Goal: Transaction & Acquisition: Purchase product/service

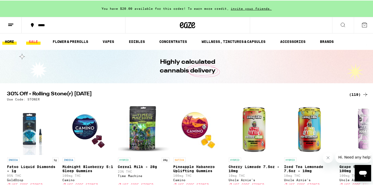
click at [33, 40] on link "SALE" at bounding box center [33, 41] width 14 height 6
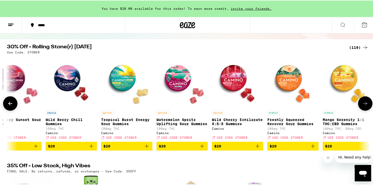
scroll to position [0, 2068]
click at [236, 148] on span "$20" at bounding box center [238, 145] width 46 height 6
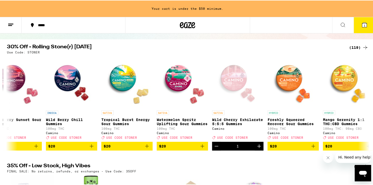
click at [215, 149] on icon "Decrement" at bounding box center [217, 145] width 6 height 6
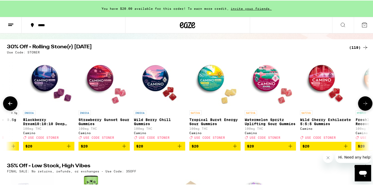
scroll to position [0, 1965]
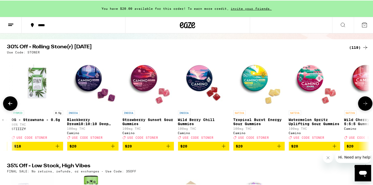
scroll to position [0, 1921]
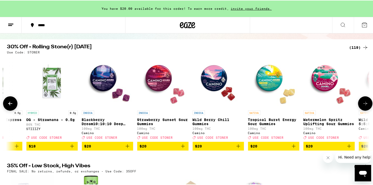
click at [180, 149] on icon "Add to bag" at bounding box center [183, 145] width 6 height 6
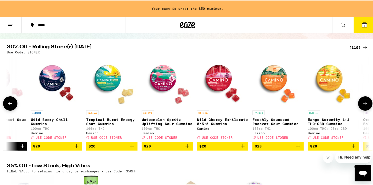
scroll to position [0, 2082]
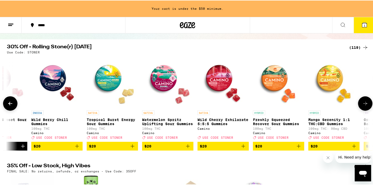
click at [180, 148] on span "$20" at bounding box center [168, 145] width 46 height 6
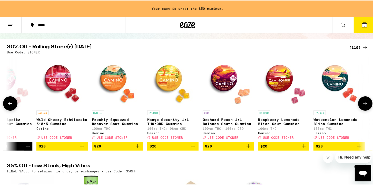
scroll to position [0, 2259]
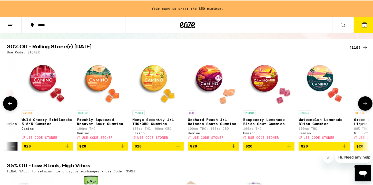
click at [204, 149] on span "$20" at bounding box center [213, 145] width 46 height 6
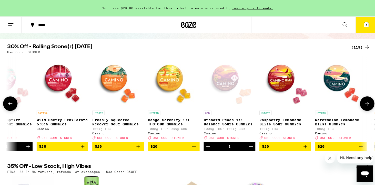
scroll to position [0, 2229]
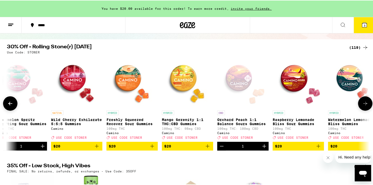
click at [146, 149] on span "$20" at bounding box center [132, 145] width 46 height 6
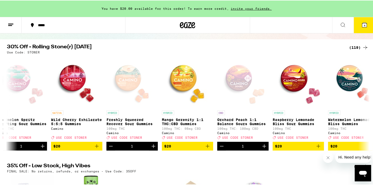
click at [371, 21] on button "4" at bounding box center [365, 25] width 22 height 16
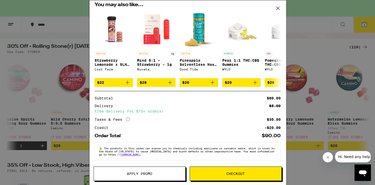
scroll to position [113, 0]
click at [220, 175] on span "Checkout" at bounding box center [236, 174] width 92 height 4
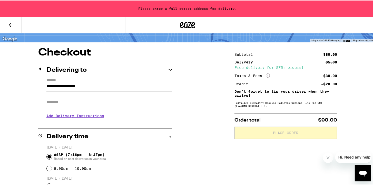
scroll to position [29, 0]
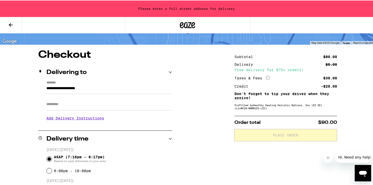
click at [125, 90] on input "**********" at bounding box center [109, 89] width 126 height 9
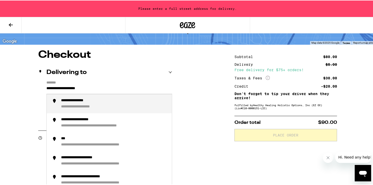
click at [125, 90] on input "**********" at bounding box center [109, 89] width 126 height 9
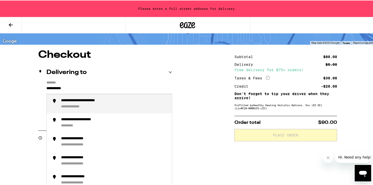
click at [124, 96] on li "**********" at bounding box center [109, 103] width 125 height 19
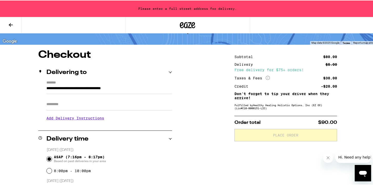
type input "**********"
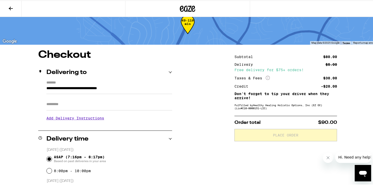
click at [110, 109] on input "Apt/Suite" at bounding box center [109, 104] width 126 height 12
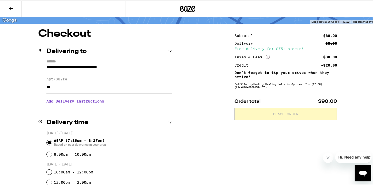
scroll to position [42, 0]
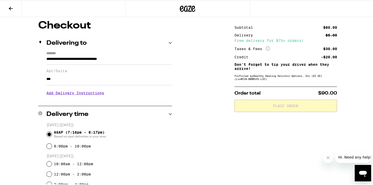
type input "***"
click at [97, 95] on h3 "Add Delivery Instructions" at bounding box center [109, 92] width 126 height 12
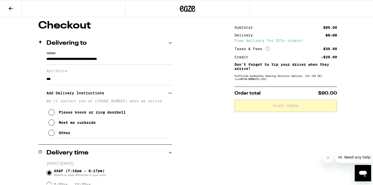
click at [60, 134] on div "Other" at bounding box center [65, 132] width 12 height 4
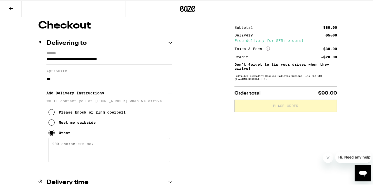
click at [64, 142] on textarea "Enter any other delivery instructions you want driver to know" at bounding box center [109, 149] width 122 height 24
click at [59, 114] on div "Please knock or ring doorbell" at bounding box center [92, 112] width 67 height 4
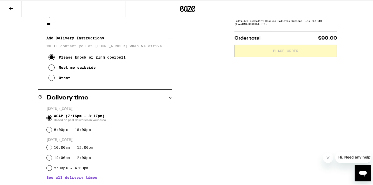
scroll to position [101, 0]
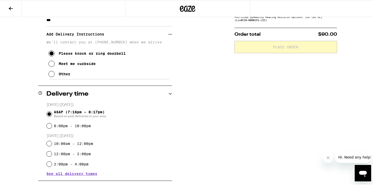
click at [47, 78] on div "Please knock or ring doorbell Meet me curbside Other" at bounding box center [109, 61] width 126 height 35
click at [49, 76] on icon at bounding box center [52, 73] width 6 height 6
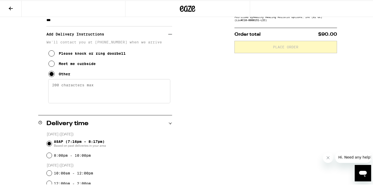
click at [59, 93] on textarea "Enter any other delivery instructions you want driver to know" at bounding box center [109, 91] width 122 height 24
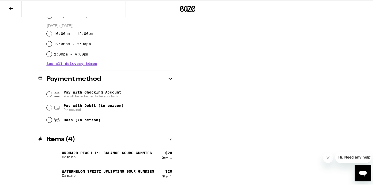
scroll to position [247, 0]
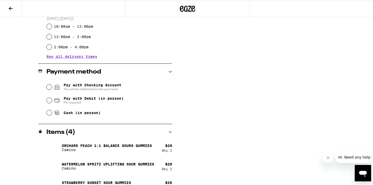
type textarea "We're building 18, bottom floor. please knock or call if it's hard to find us"
click at [76, 100] on span "Pay with Debit (in person)" at bounding box center [94, 98] width 60 height 4
click at [52, 100] on input "Pay with Debit (in person) Pin required" at bounding box center [49, 99] width 5 height 5
radio input "true"
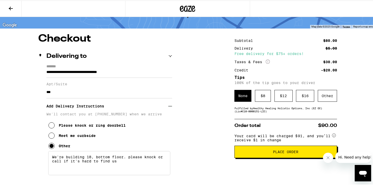
scroll to position [29, 0]
drag, startPoint x: 276, startPoint y: 93, endPoint x: 279, endPoint y: 94, distance: 3.1
click at [278, 94] on div "$ 12" at bounding box center [284, 95] width 18 height 12
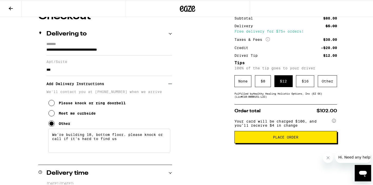
scroll to position [59, 0]
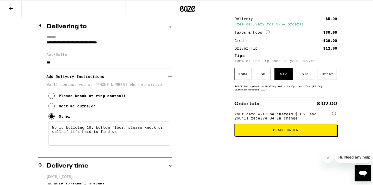
click at [264, 129] on button "Place Order" at bounding box center [286, 129] width 103 height 12
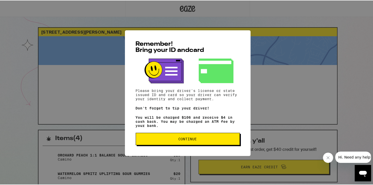
click at [220, 142] on button "Continue" at bounding box center [188, 138] width 104 height 12
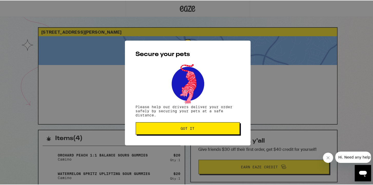
click at [215, 124] on button "Got it" at bounding box center [188, 128] width 104 height 12
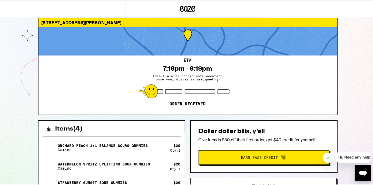
scroll to position [44, 0]
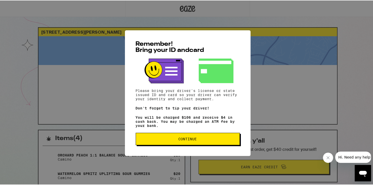
click at [157, 140] on span "Continue" at bounding box center [187, 139] width 95 height 4
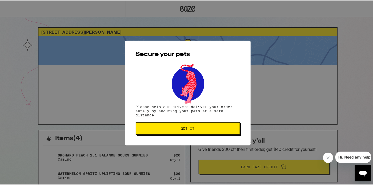
click at [155, 133] on button "Got it" at bounding box center [188, 128] width 104 height 12
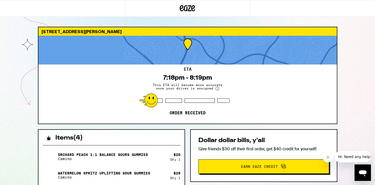
click at [36, 106] on div "32418 Crown Valley Pkwy Dana Point 92629 ETA 7:18pm - 8:19pm This ETA will beco…" at bounding box center [188, 177] width 308 height 301
click at [190, 120] on div "ETA 7:18pm - 8:19pm This ETA will become more accurate once your driver is assi…" at bounding box center [187, 93] width 299 height 59
click at [328, 156] on icon "Close message from company" at bounding box center [328, 157] width 4 height 4
click at [344, 116] on div "32418 Crown Valley Pkwy Dana Point 92629 ETA 7:18pm - 8:19pm This ETA will beco…" at bounding box center [187, 164] width 375 height 328
